Goal: Find contact information: Find contact information

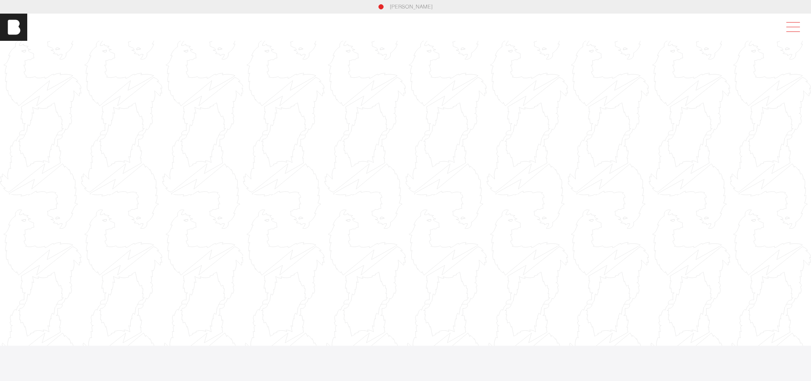
click at [798, 22] on span at bounding box center [792, 27] width 20 height 15
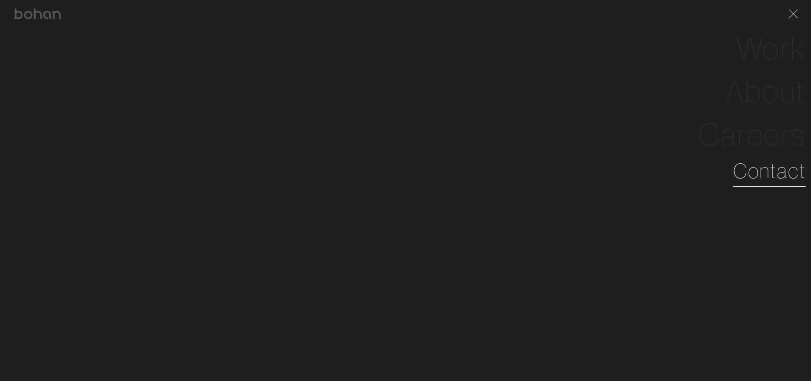
click at [784, 174] on link "Contact" at bounding box center [769, 171] width 73 height 31
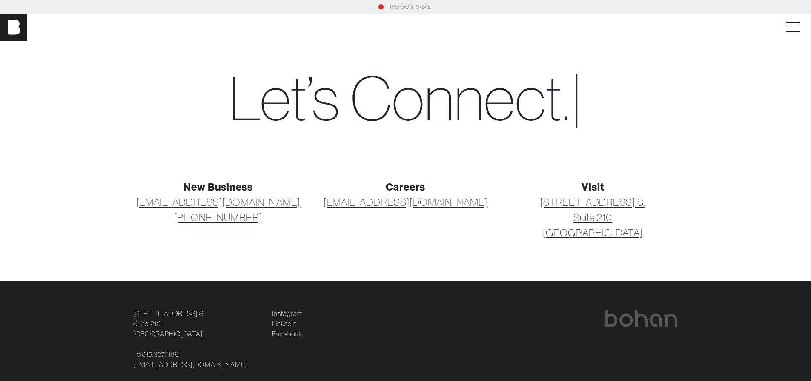
click at [88, 163] on section "New Business hello@bohanideas.com +1 615 327 1189 Careers careers@bohanideas.co…" at bounding box center [405, 220] width 811 height 123
